Goal: Browse casually: Explore the website without a specific task or goal

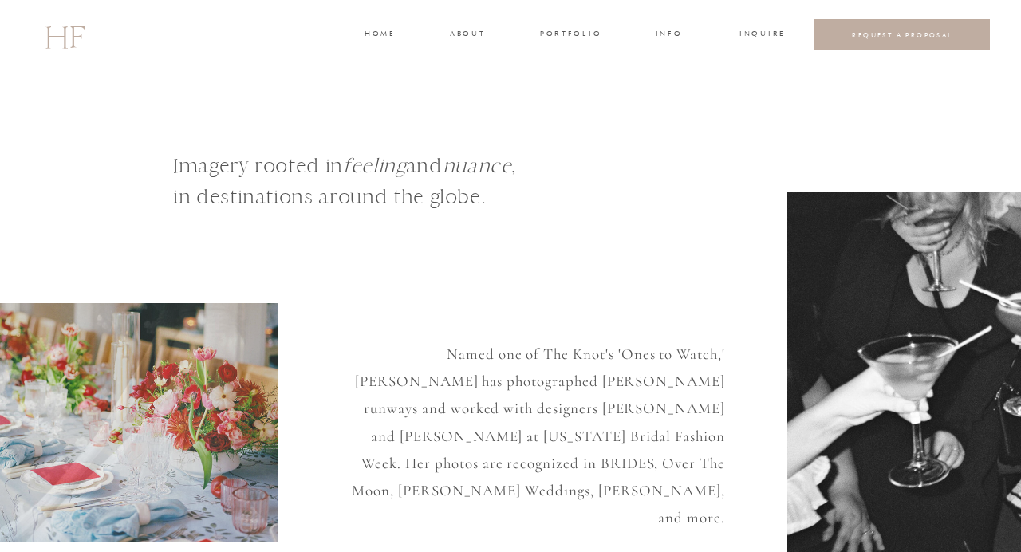
click at [470, 32] on h3 "about" at bounding box center [466, 35] width 33 height 14
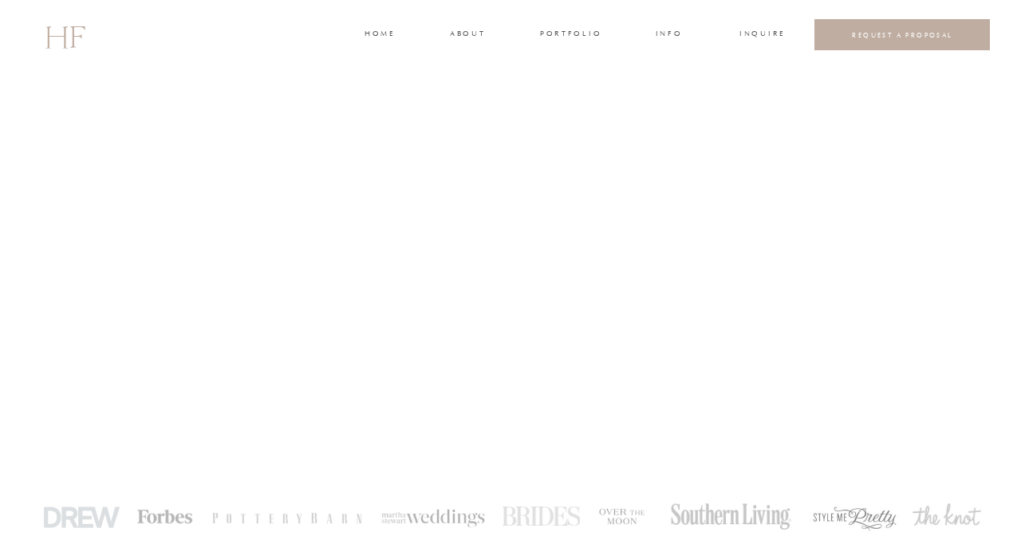
click at [561, 32] on h3 "portfolio" at bounding box center [570, 35] width 60 height 14
click at [571, 69] on h3 "WEDDINGS" at bounding box center [570, 71] width 56 height 14
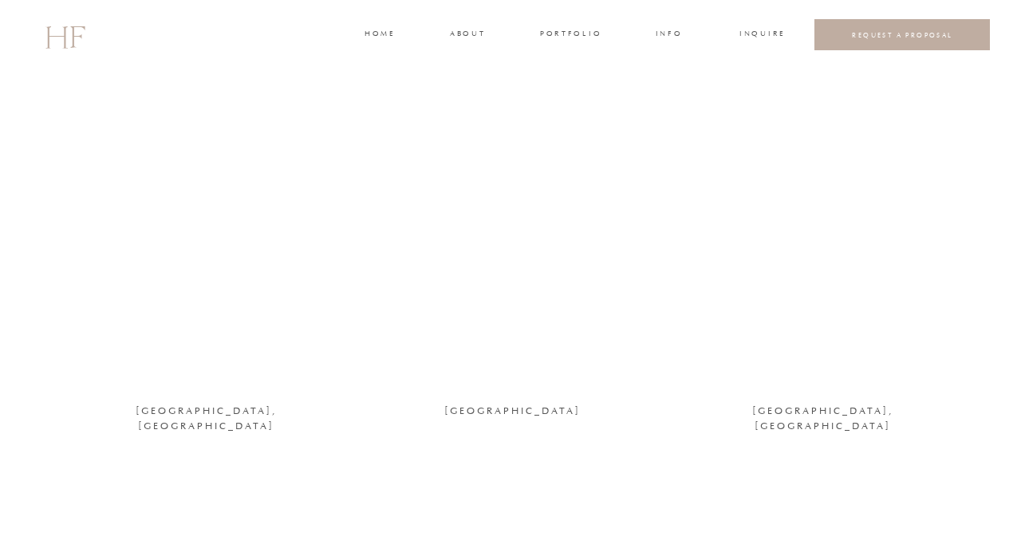
scroll to position [1604, 0]
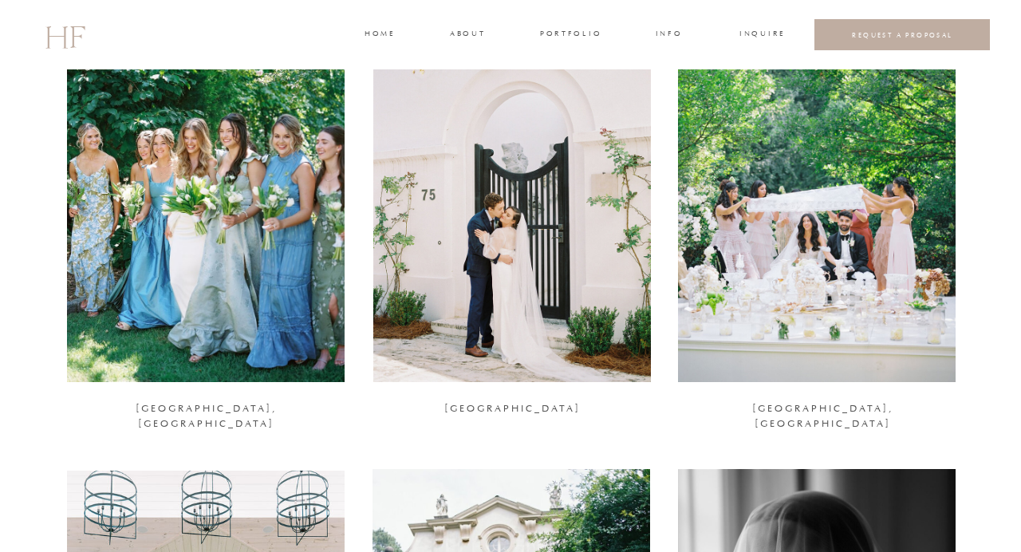
click at [234, 292] on div at bounding box center [206, 193] width 278 height 378
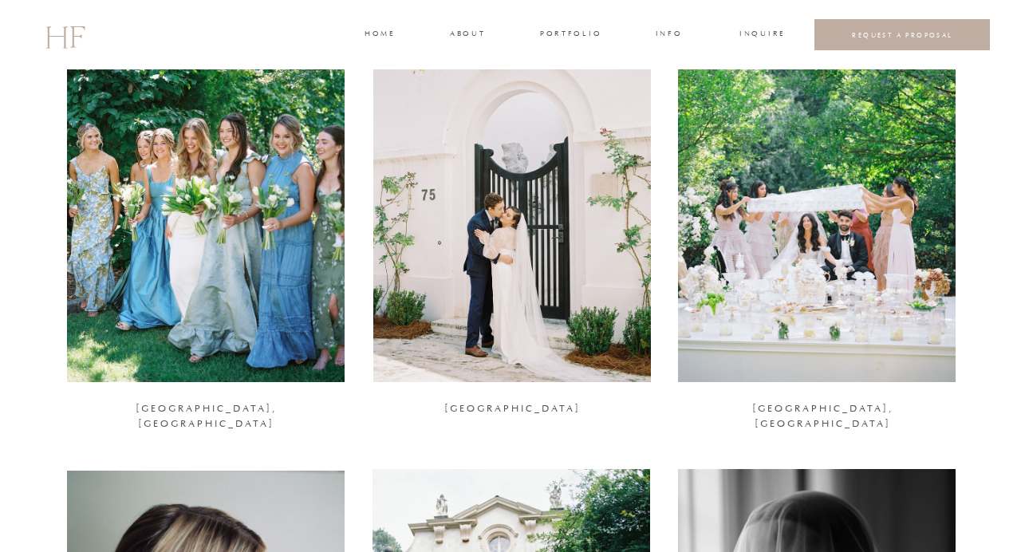
click at [223, 175] on div at bounding box center [206, 193] width 278 height 378
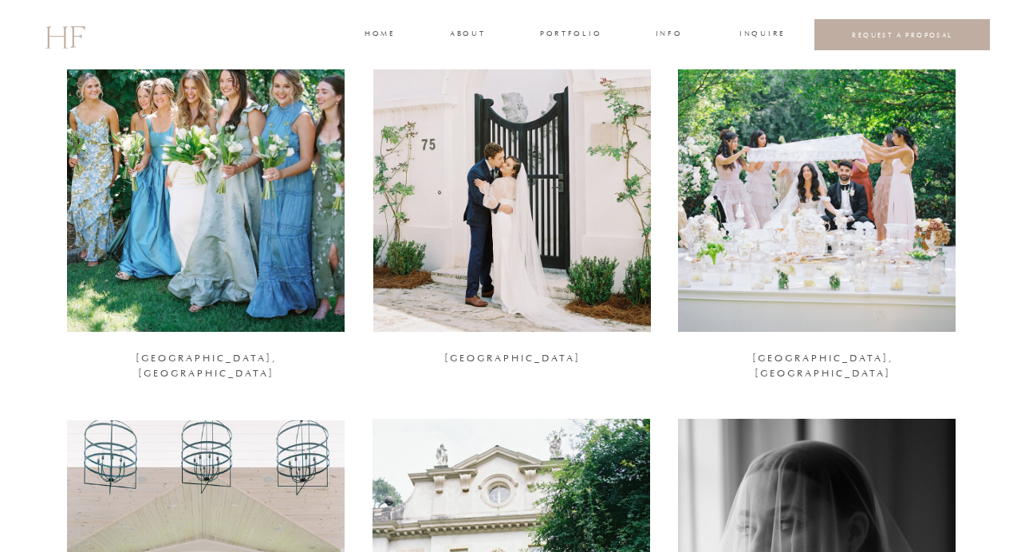
scroll to position [1656, 0]
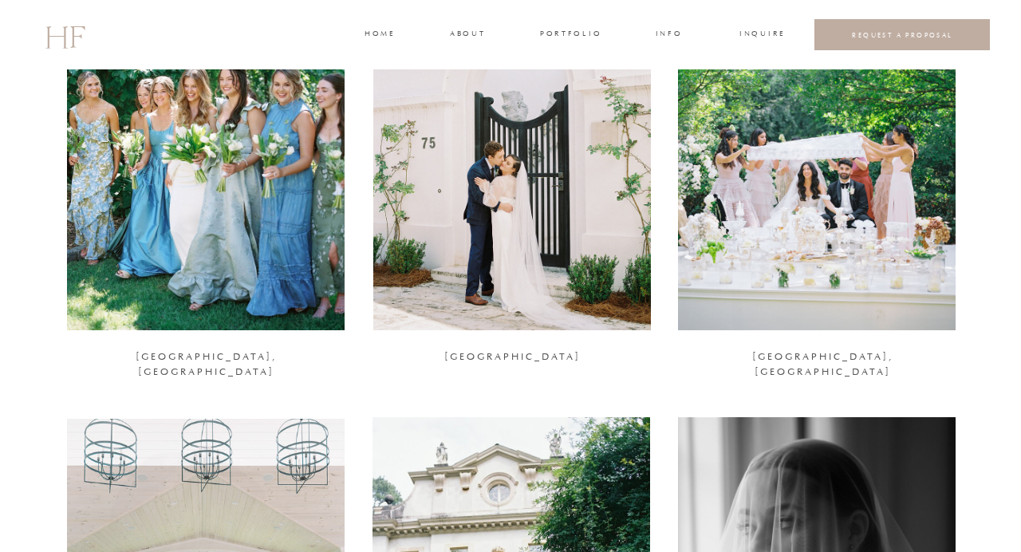
click at [823, 177] on div at bounding box center [817, 141] width 278 height 378
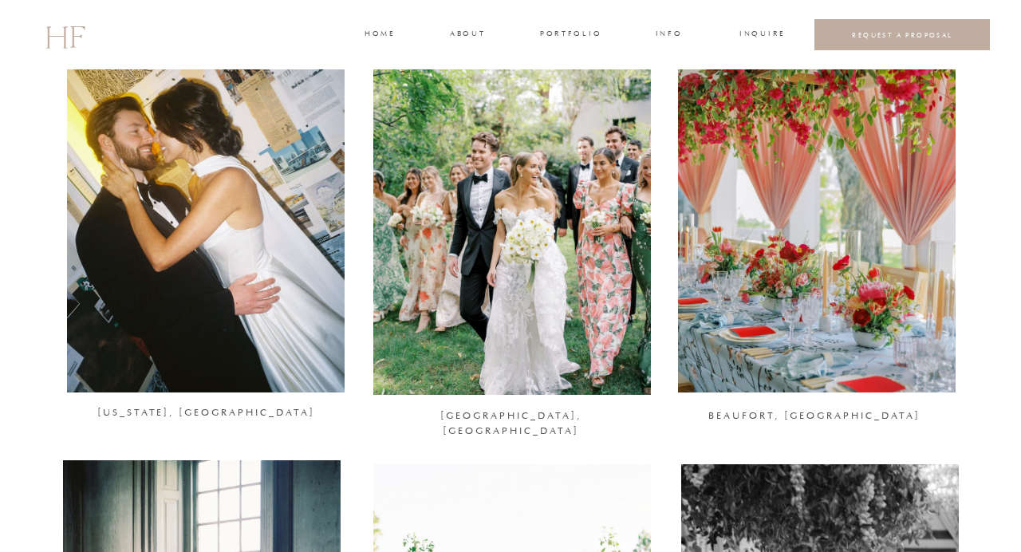
scroll to position [685, 0]
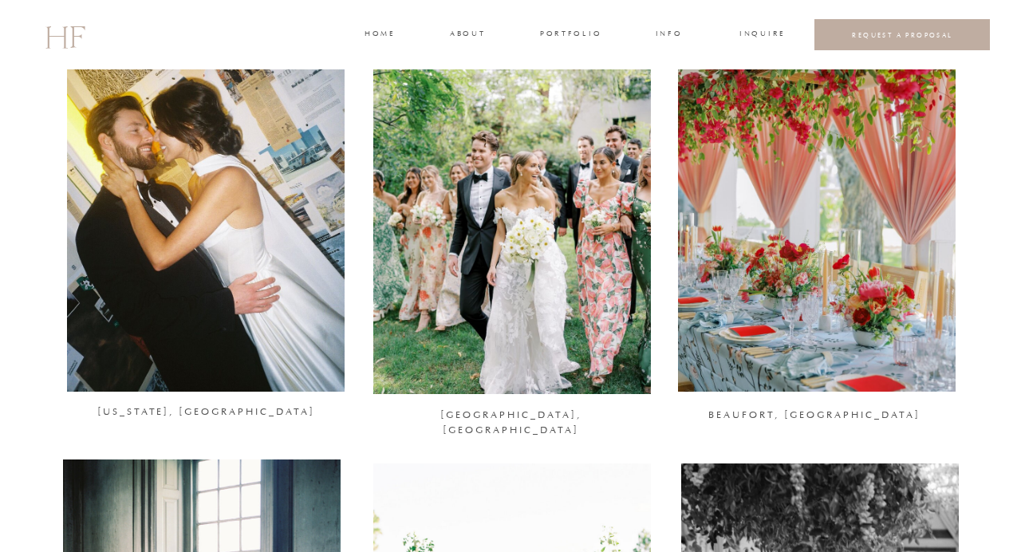
click at [207, 230] on div at bounding box center [206, 203] width 278 height 378
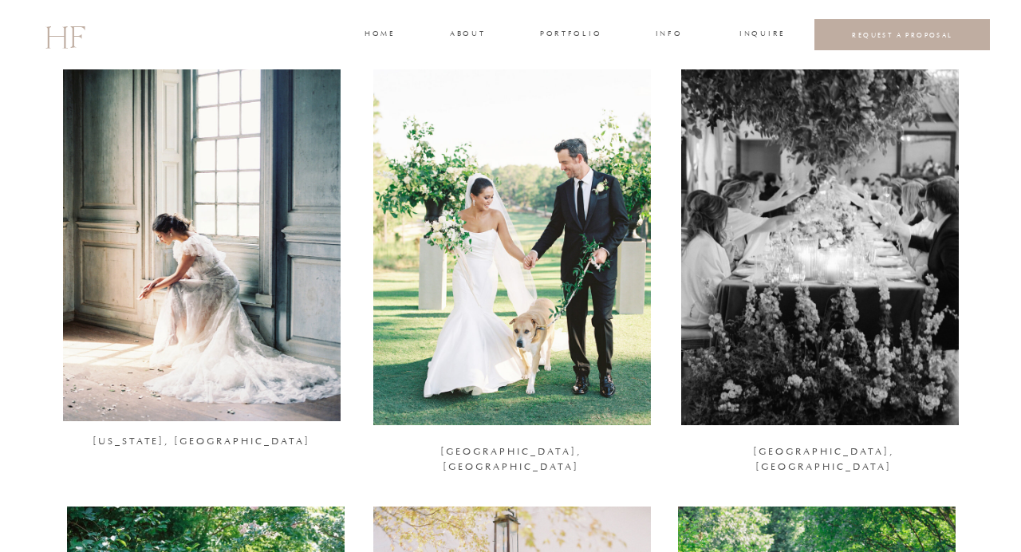
scroll to position [1102, 0]
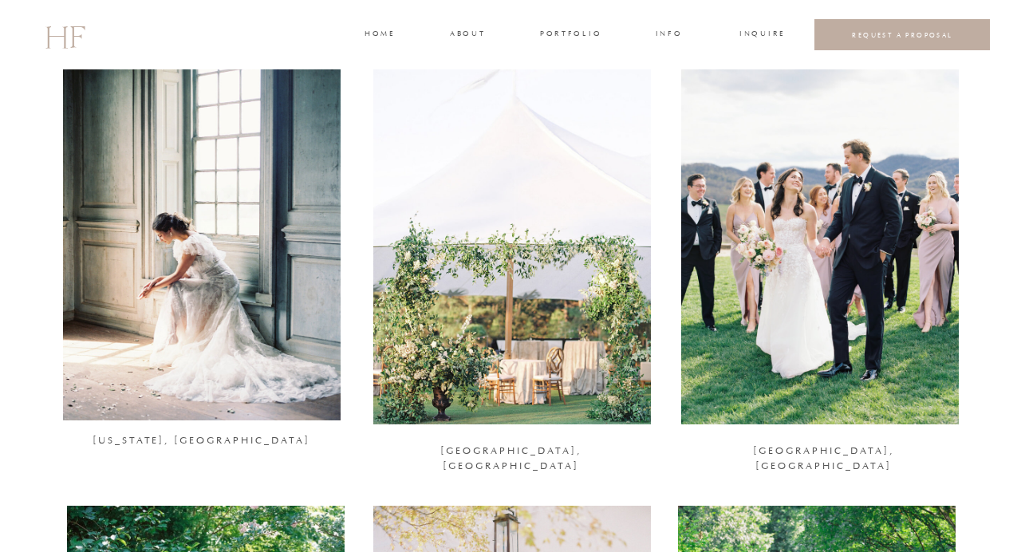
click at [171, 277] on div at bounding box center [202, 231] width 278 height 378
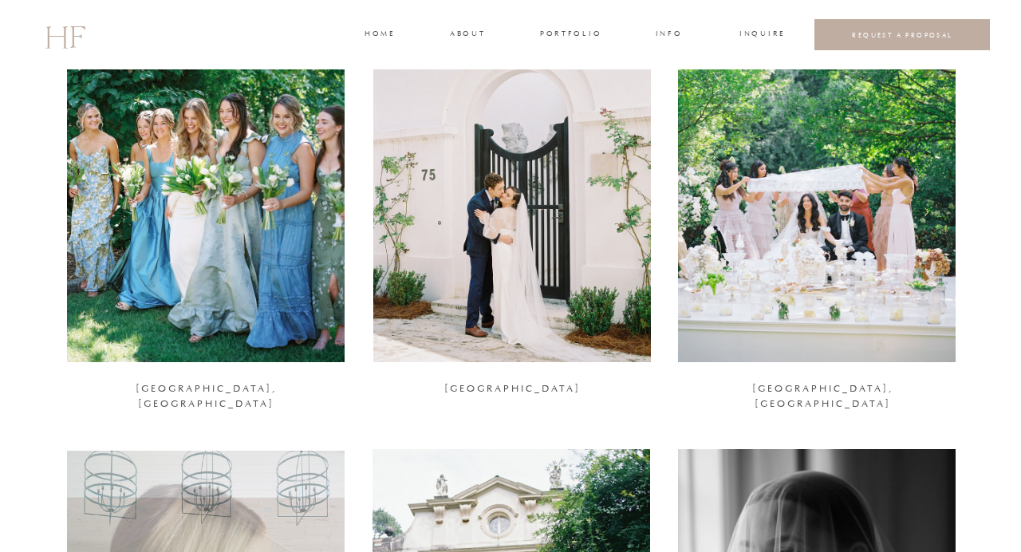
scroll to position [1636, 0]
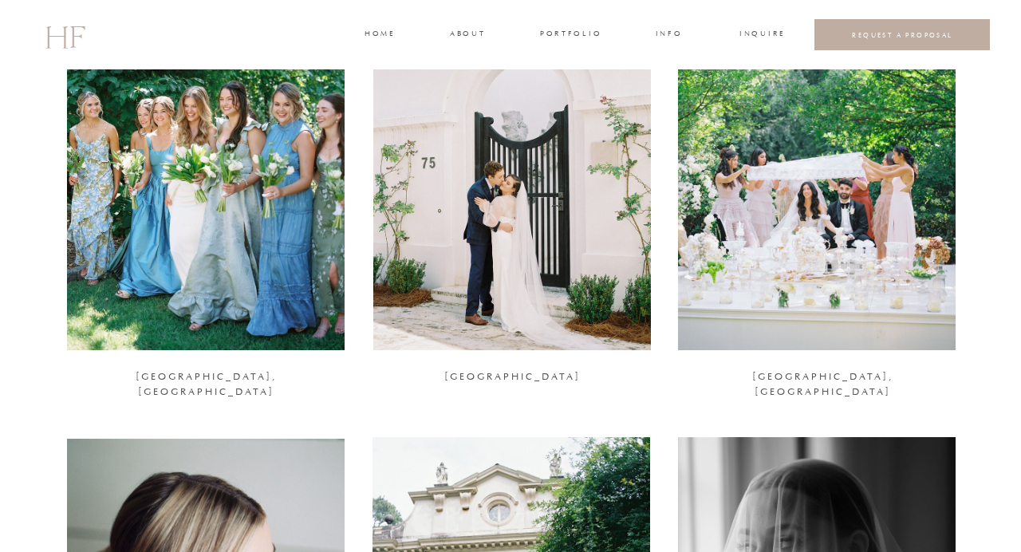
click at [556, 218] on div at bounding box center [512, 161] width 278 height 378
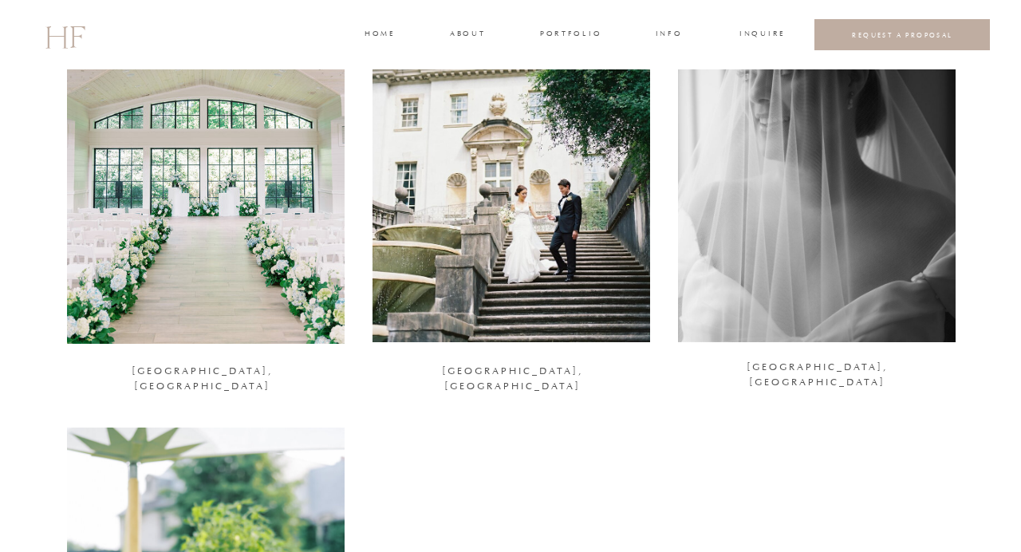
scroll to position [2111, 0]
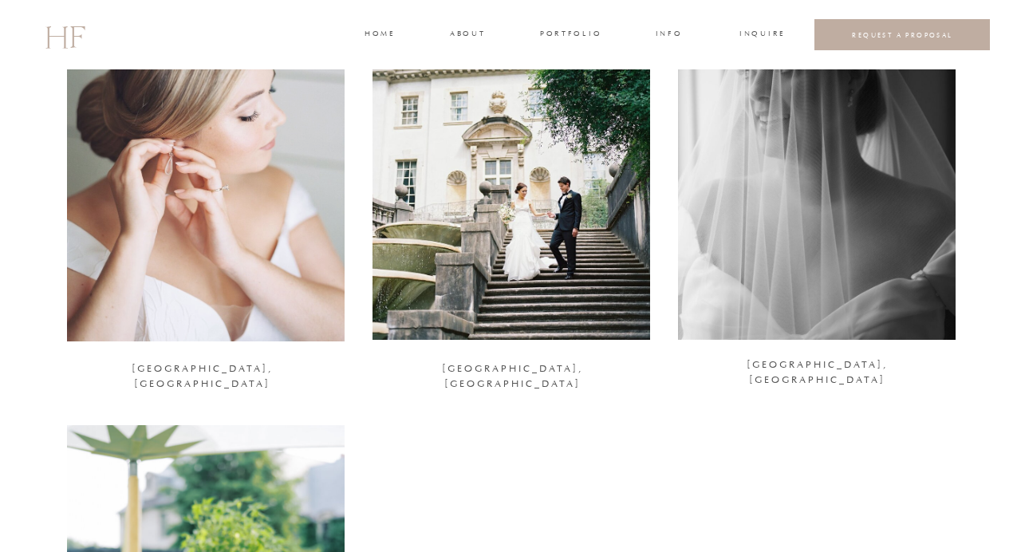
click at [221, 215] on div at bounding box center [206, 152] width 278 height 378
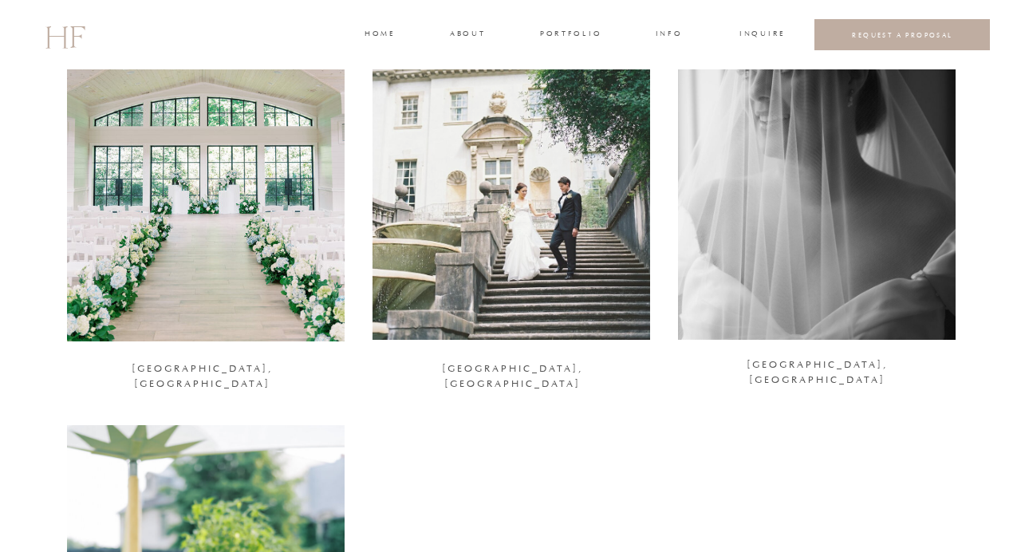
click at [585, 238] on div at bounding box center [511, 151] width 278 height 378
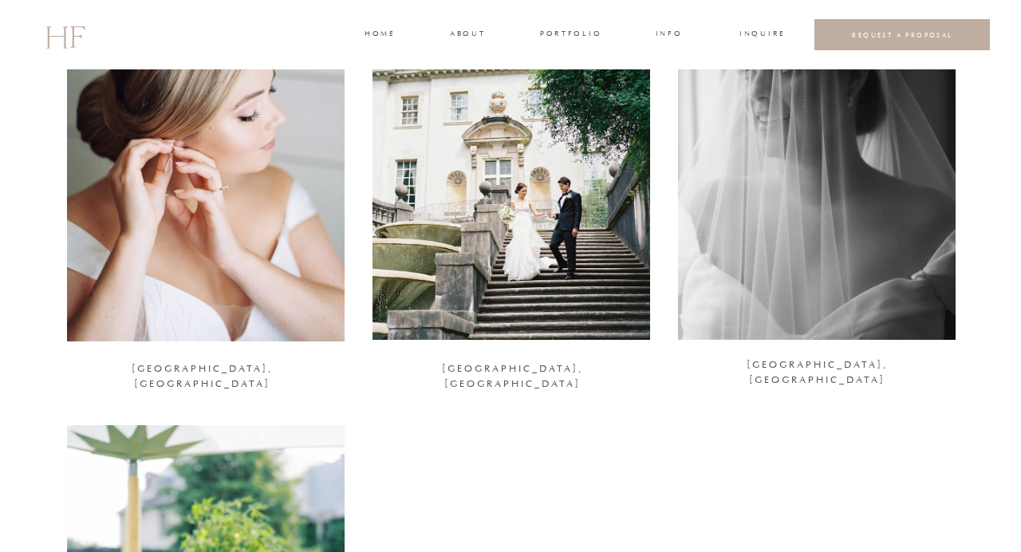
click at [787, 234] on div at bounding box center [817, 151] width 278 height 378
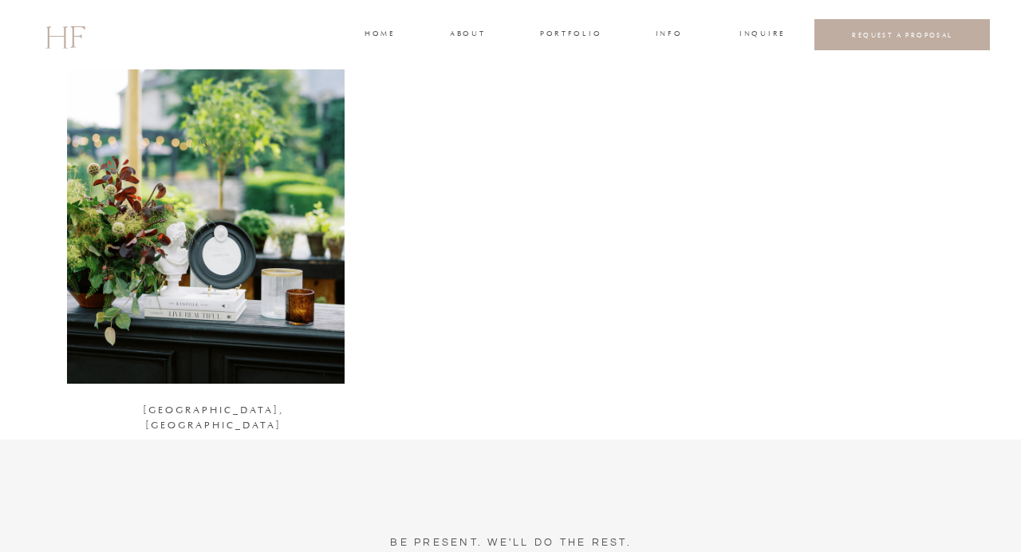
scroll to position [2541, 0]
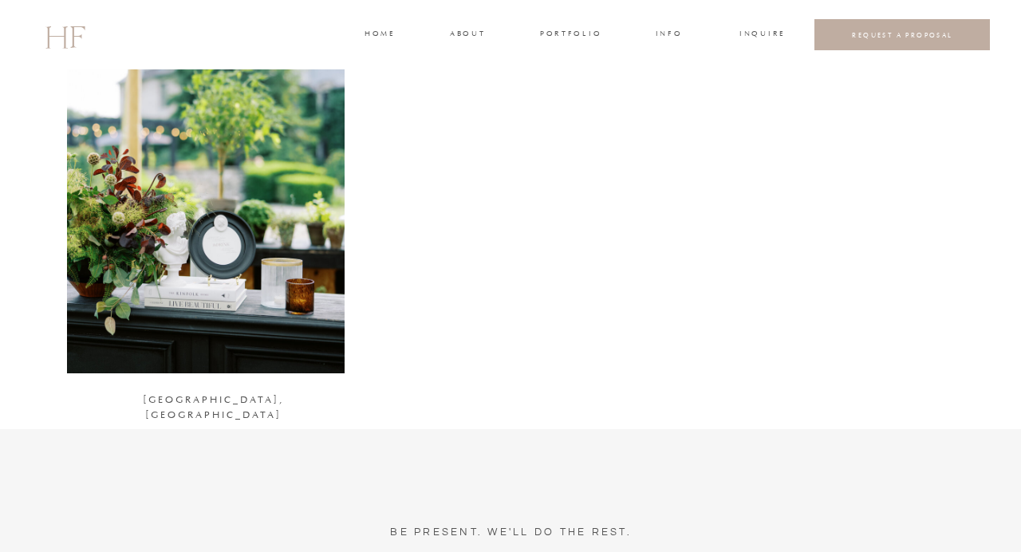
click at [224, 230] on div at bounding box center [206, 184] width 278 height 378
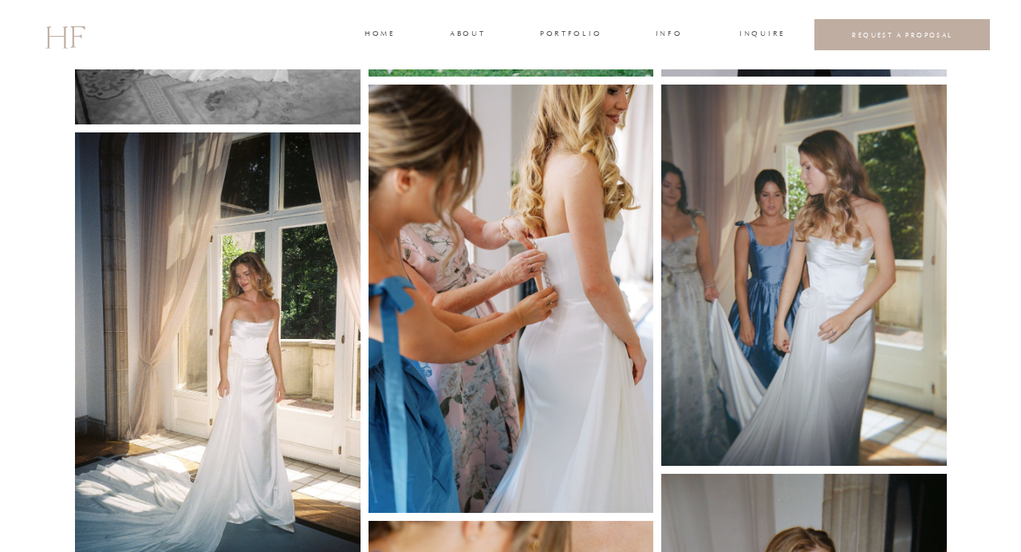
scroll to position [1690, 0]
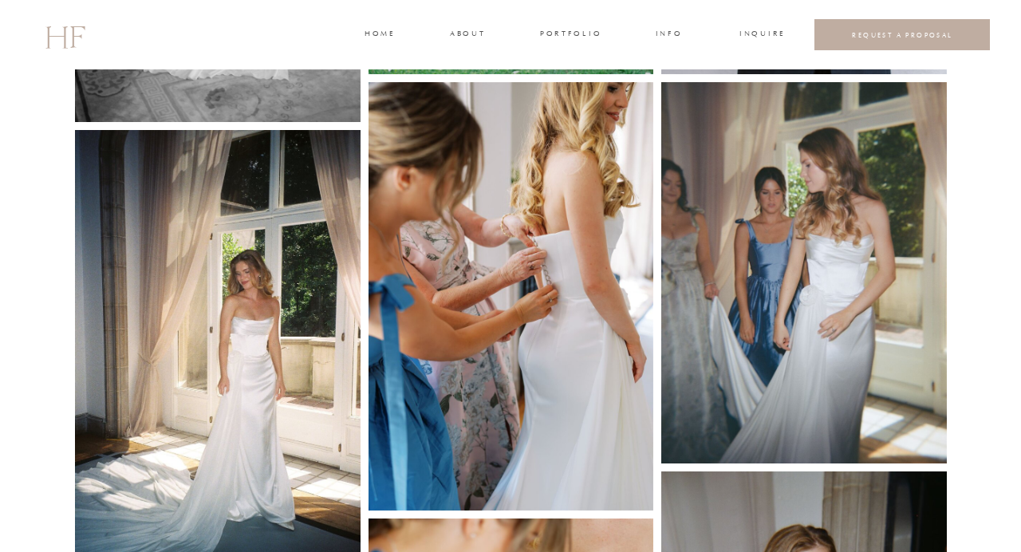
click at [494, 343] on img at bounding box center [511, 295] width 286 height 427
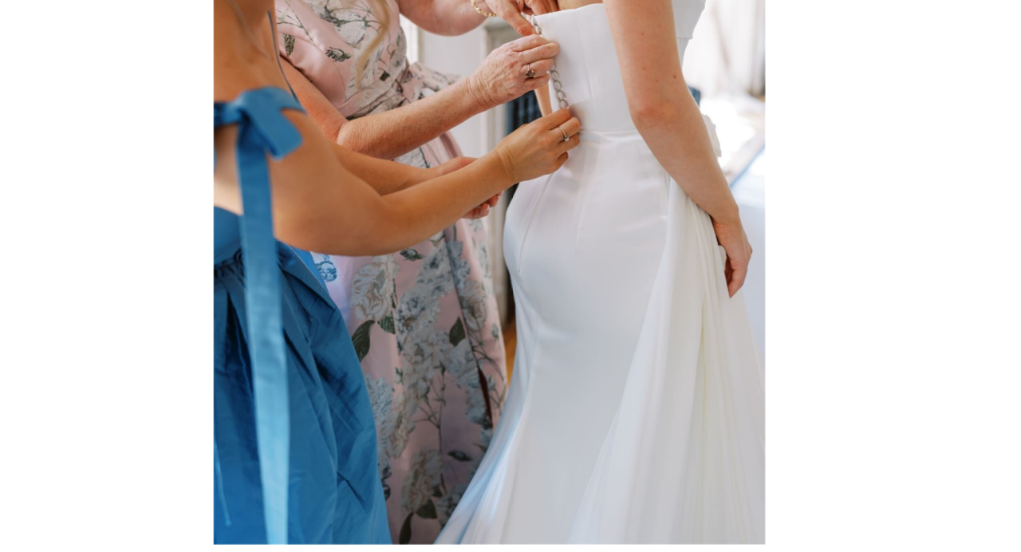
scroll to position [1724, 0]
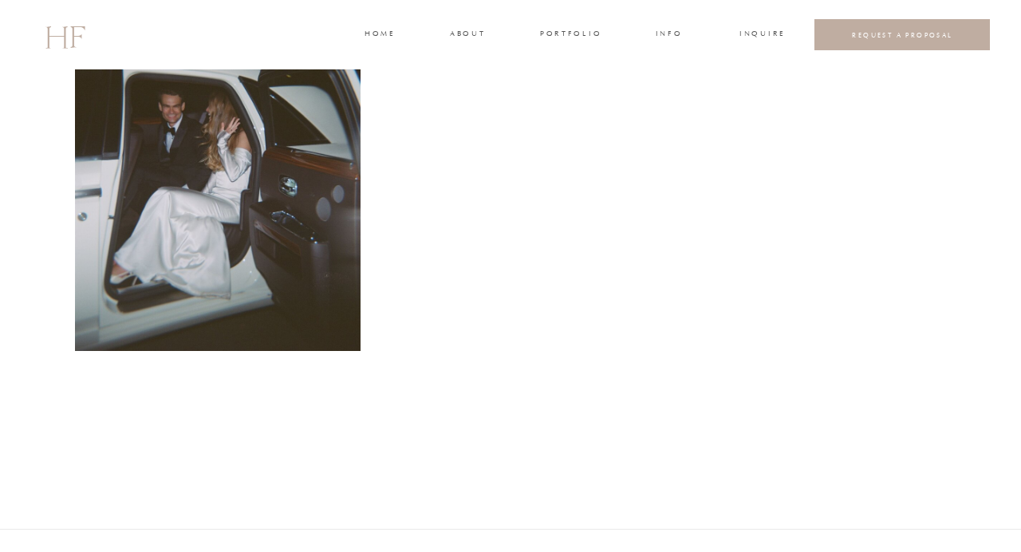
scroll to position [7958, 0]
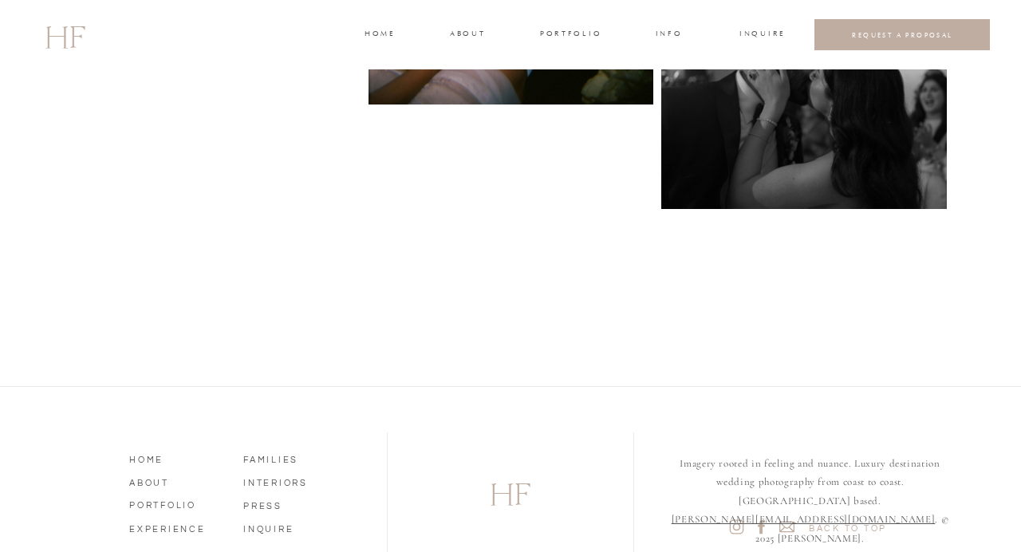
scroll to position [7706, 0]
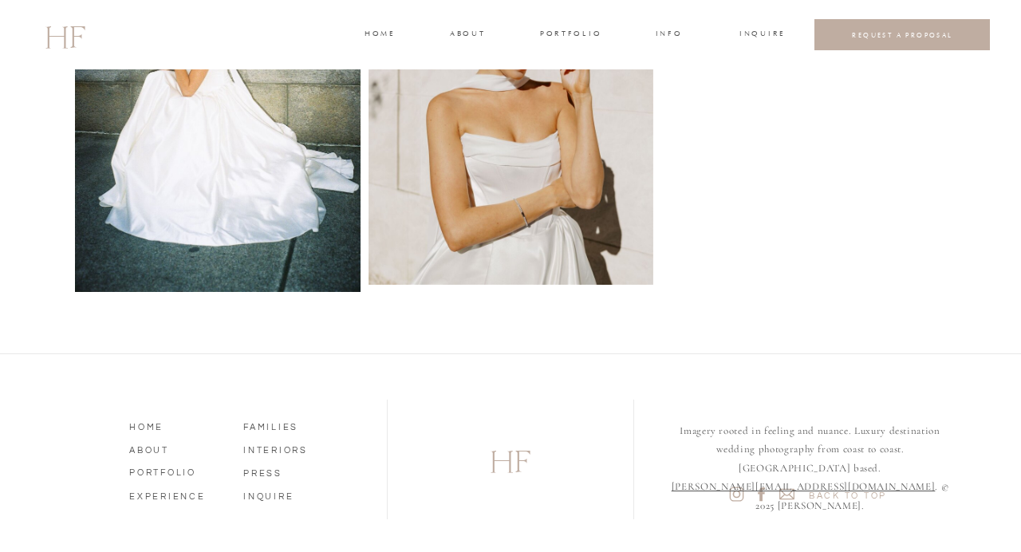
scroll to position [3079, 0]
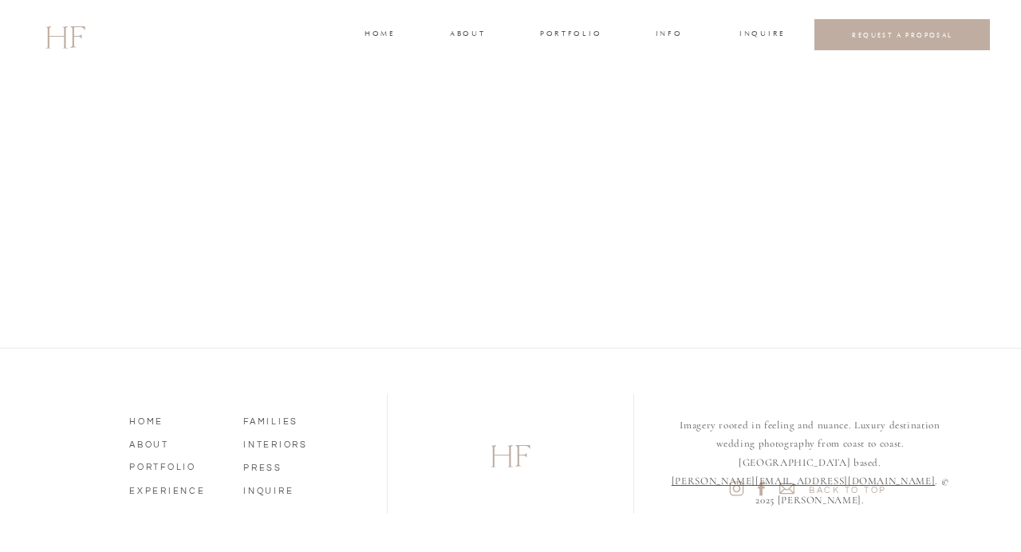
scroll to position [4433, 0]
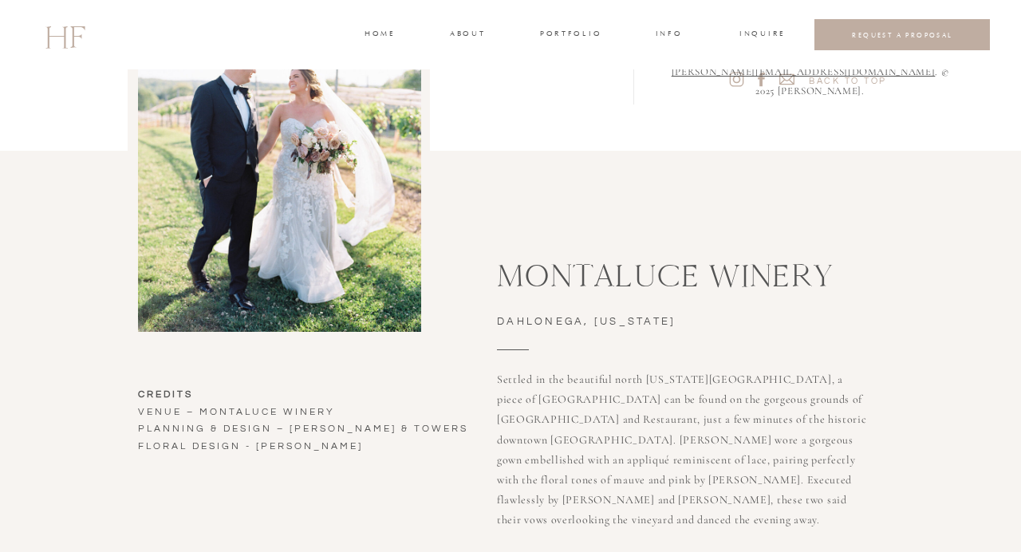
scroll to position [6597, 0]
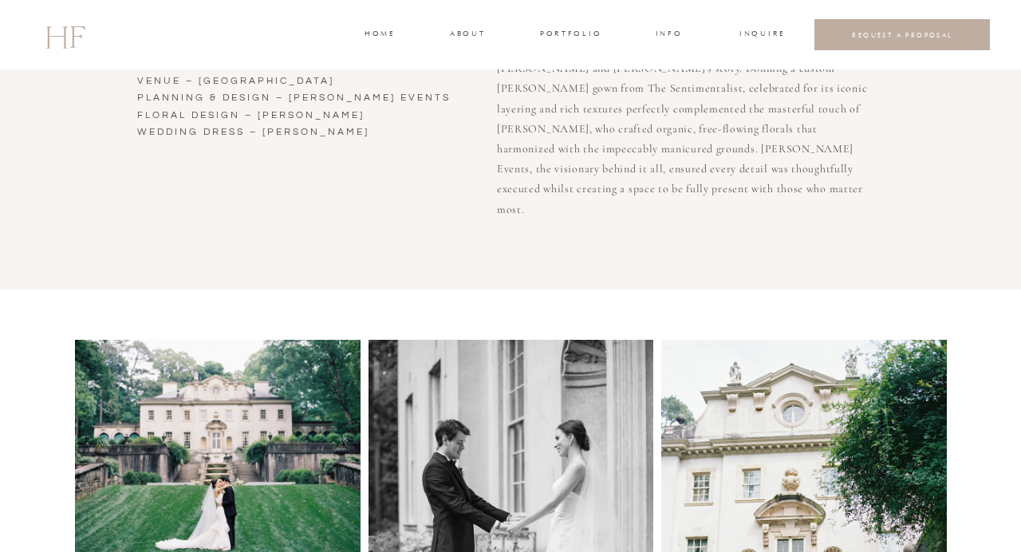
scroll to position [602, 0]
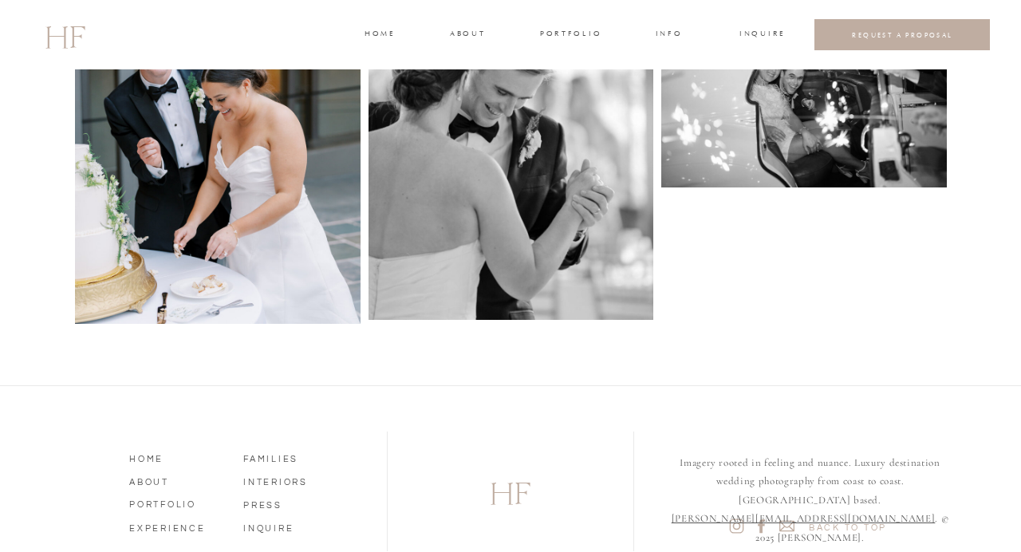
scroll to position [4565, 0]
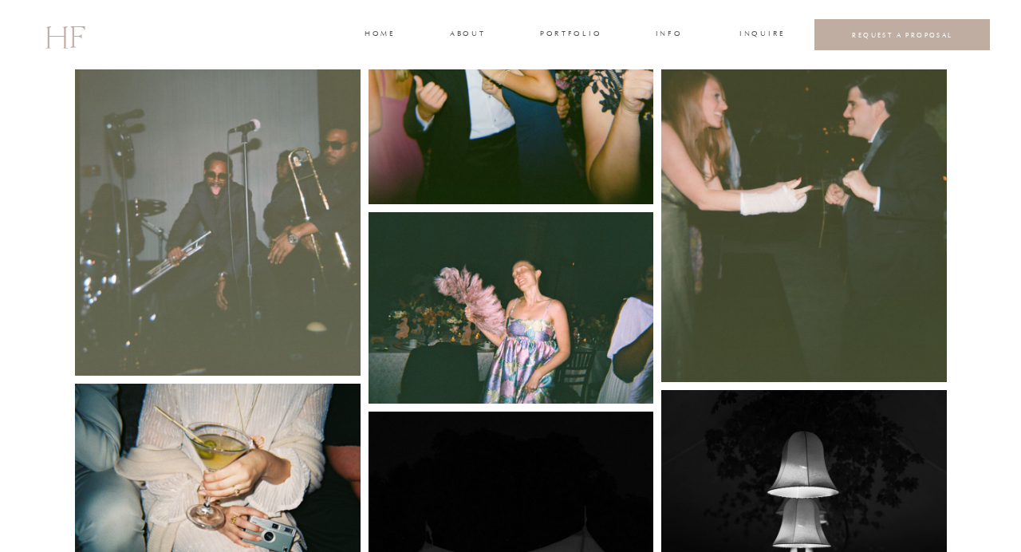
scroll to position [4775, 0]
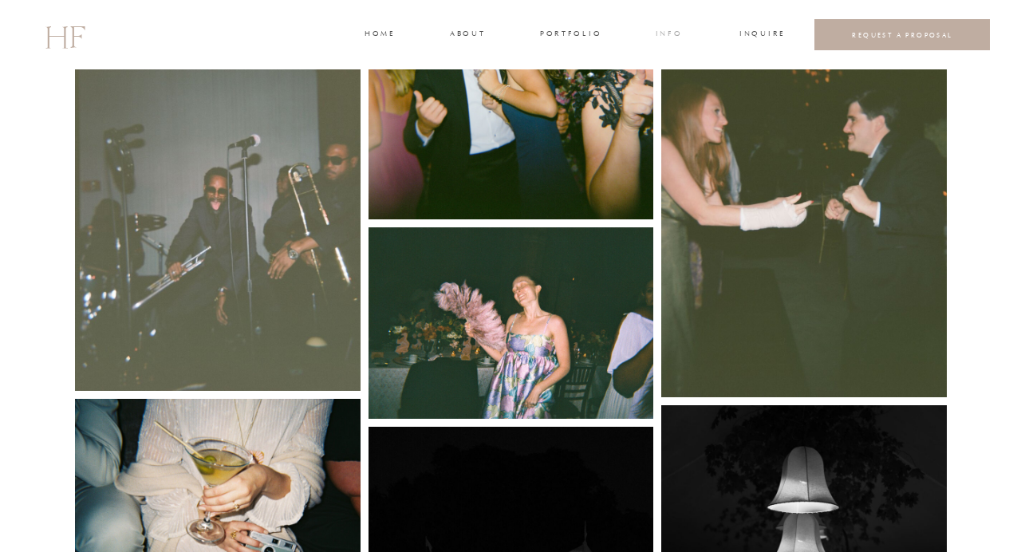
click at [664, 34] on h3 "INFO" at bounding box center [669, 35] width 30 height 14
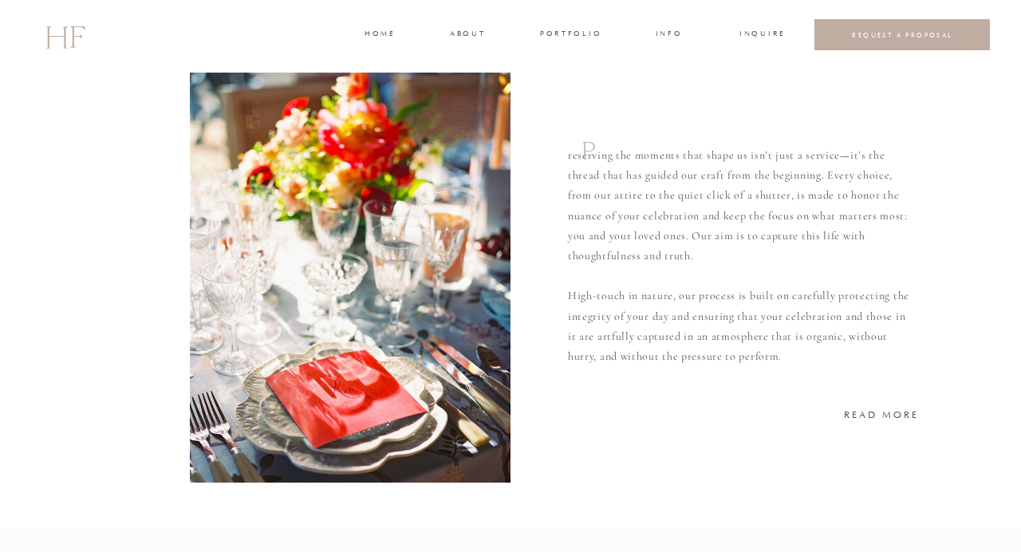
scroll to position [196, 0]
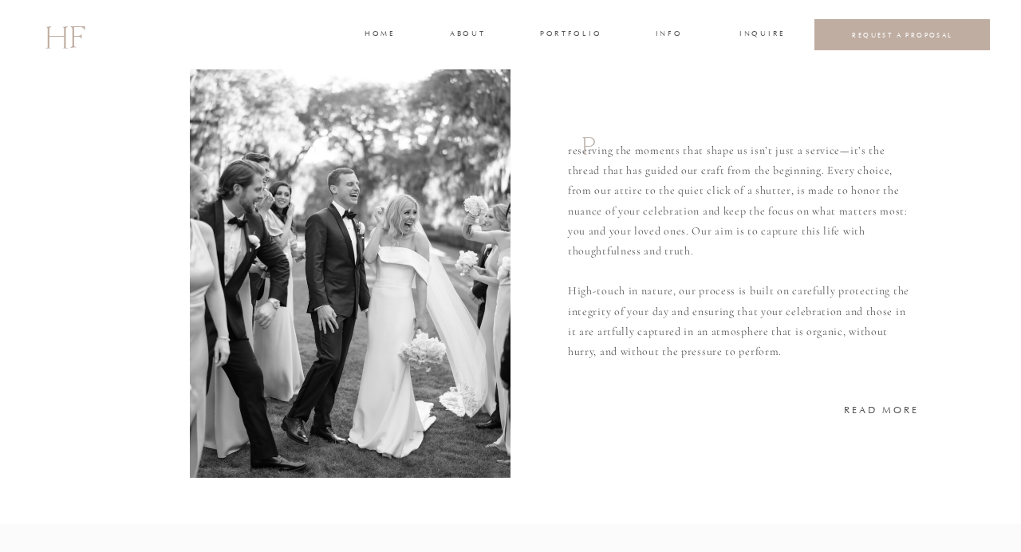
click at [884, 411] on h3 "READ MORE" at bounding box center [882, 409] width 76 height 14
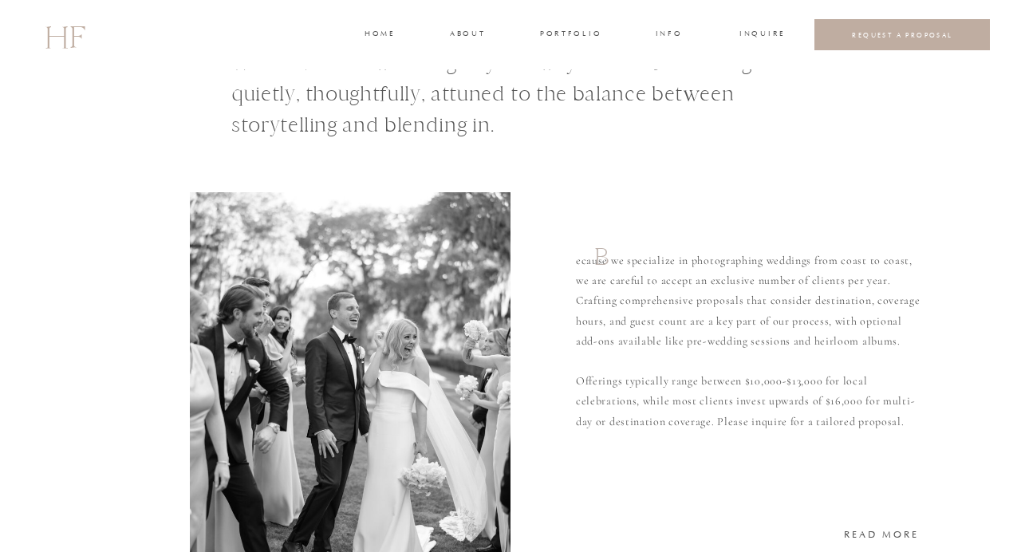
scroll to position [69, 0]
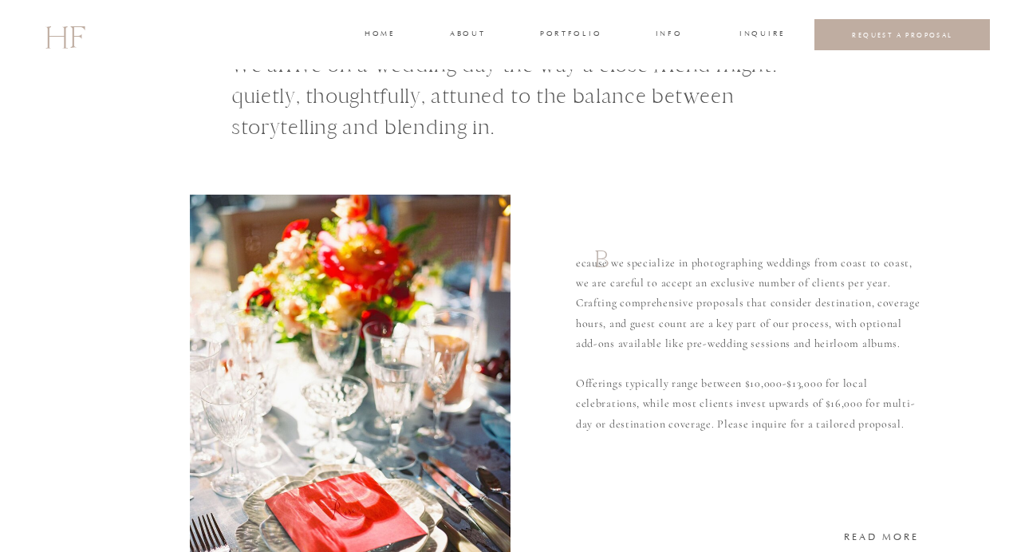
click at [885, 534] on h3 "READ MORE" at bounding box center [882, 536] width 76 height 14
